Goal: Entertainment & Leisure: Consume media (video, audio)

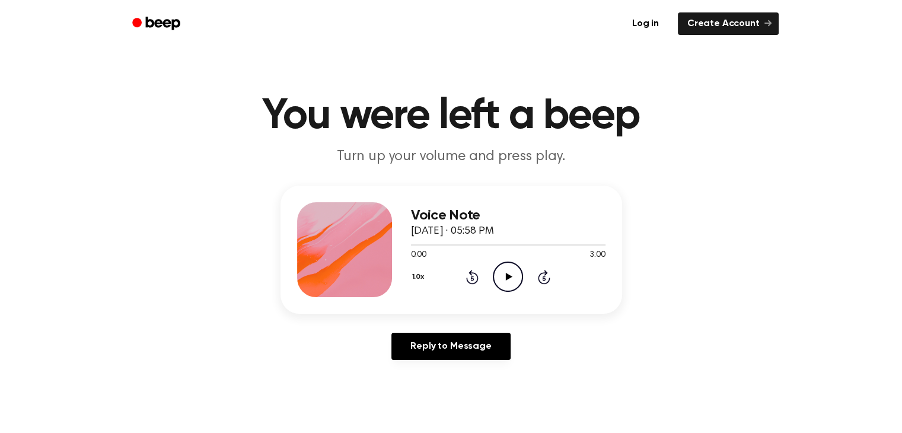
click at [518, 278] on icon "Play Audio" at bounding box center [508, 277] width 30 height 30
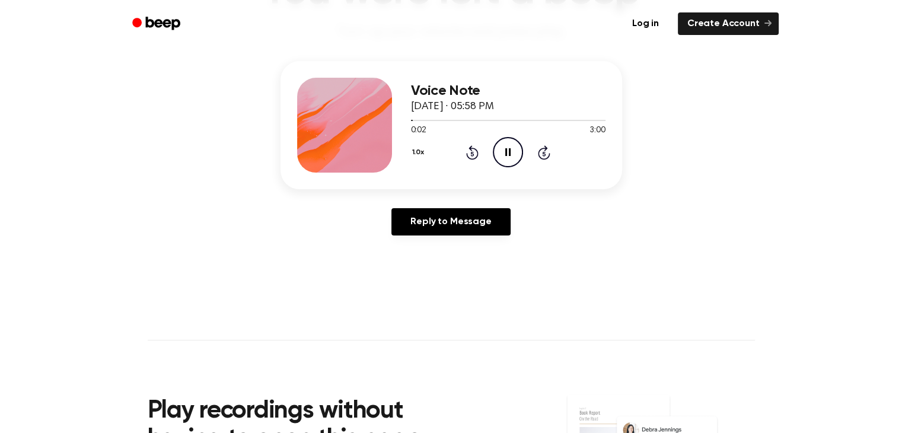
scroll to position [125, 0]
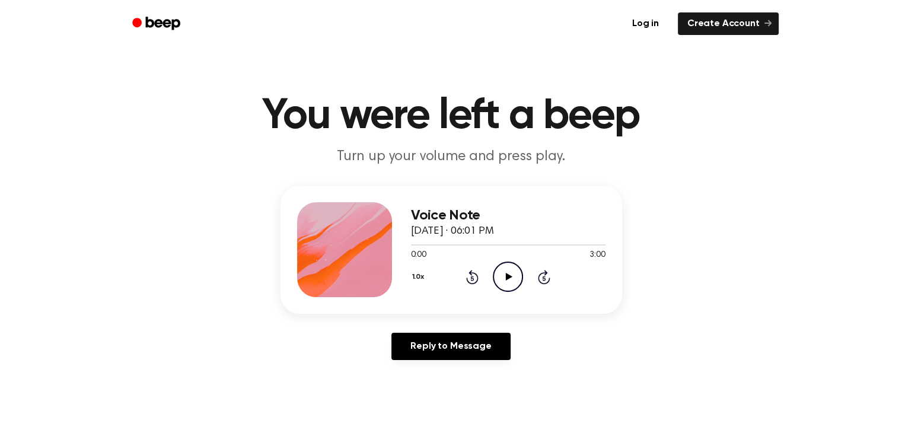
click at [512, 284] on icon "Play Audio" at bounding box center [508, 277] width 30 height 30
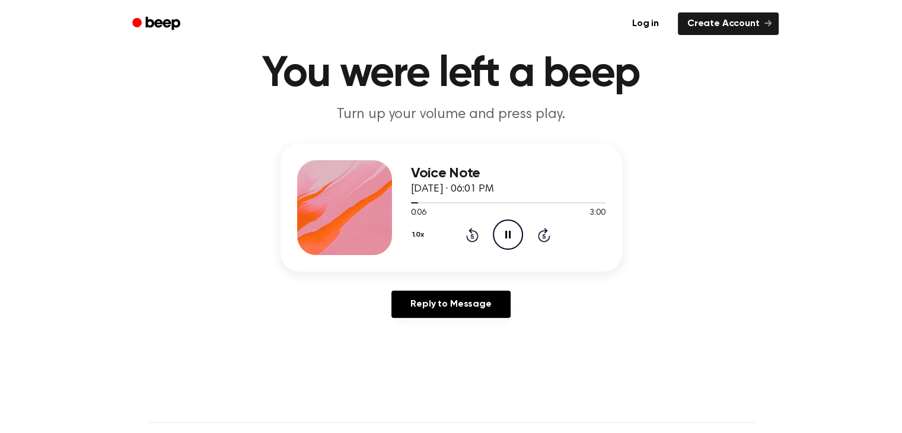
scroll to position [43, 0]
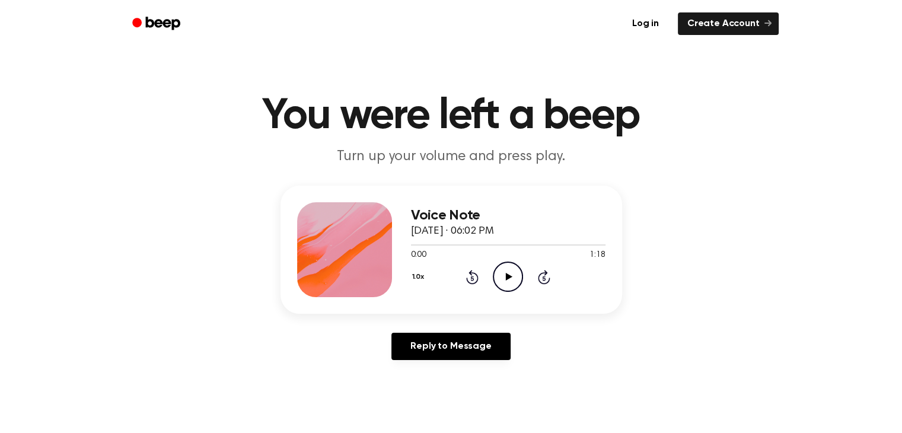
click at [515, 282] on icon "Play Audio" at bounding box center [508, 277] width 30 height 30
click at [505, 265] on icon "Play Audio" at bounding box center [508, 277] width 30 height 30
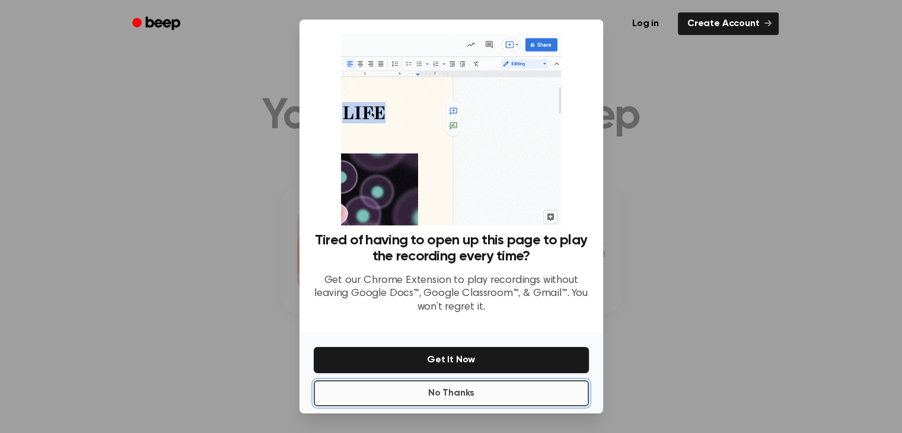
click at [482, 388] on button "No Thanks" at bounding box center [451, 393] width 275 height 26
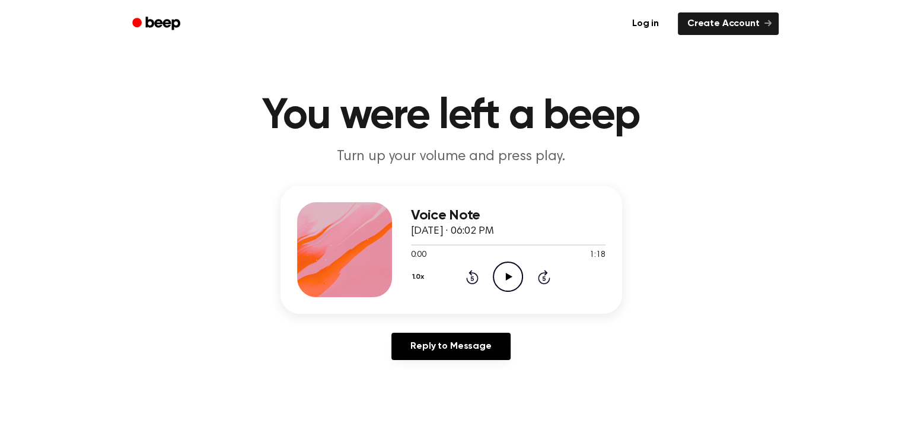
click at [508, 276] on icon at bounding box center [509, 277] width 7 height 8
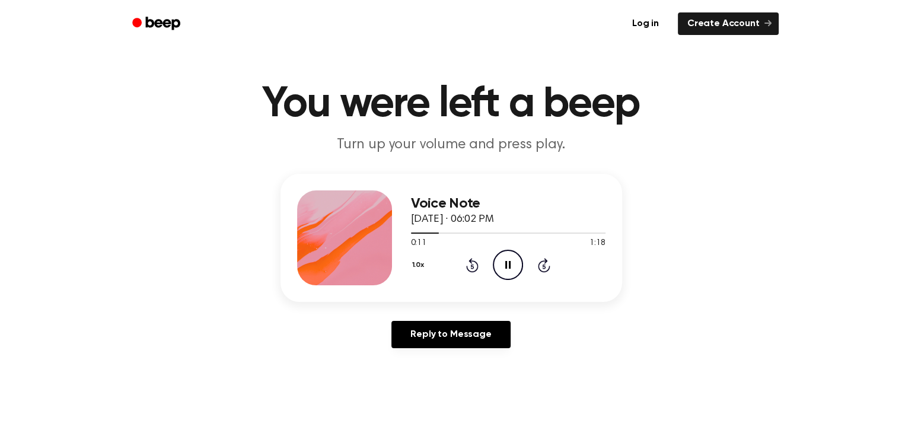
scroll to position [12, 0]
click at [512, 259] on icon "Pause Audio" at bounding box center [508, 265] width 30 height 30
click at [512, 259] on icon "Play Audio" at bounding box center [508, 265] width 30 height 30
click at [512, 259] on icon "Pause Audio" at bounding box center [508, 265] width 30 height 30
